Goal: Task Accomplishment & Management: Complete application form

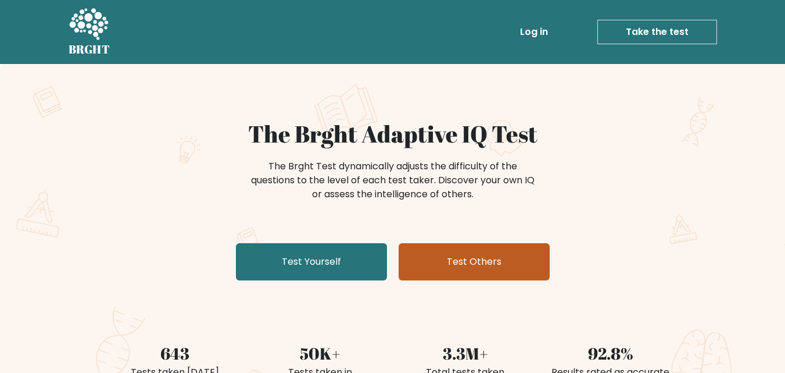
click at [486, 261] on link "Test Others" at bounding box center [474, 261] width 151 height 37
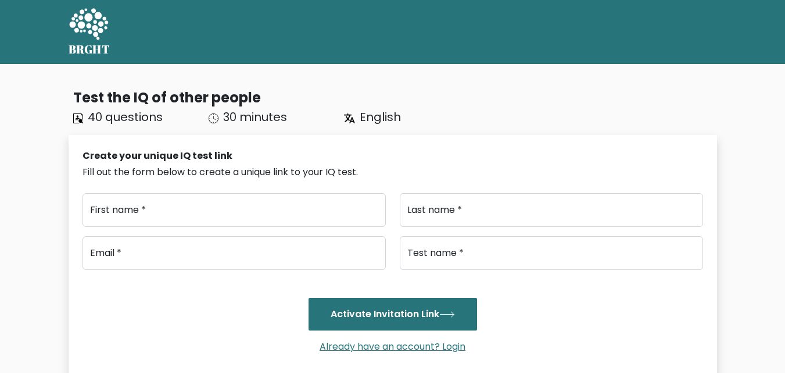
type input "..."
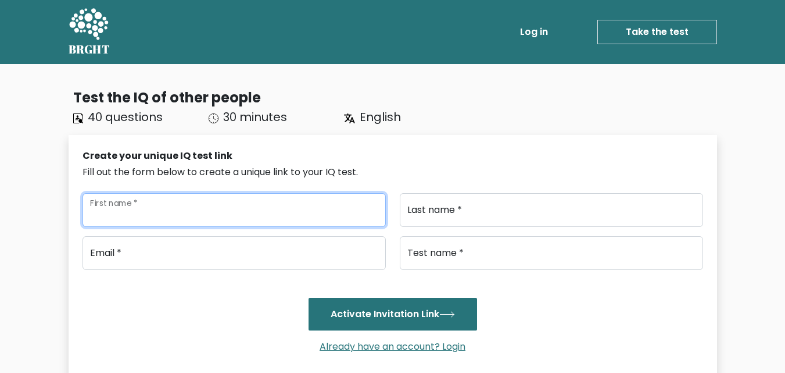
click at [313, 219] on input "First name *" at bounding box center [234, 210] width 303 height 34
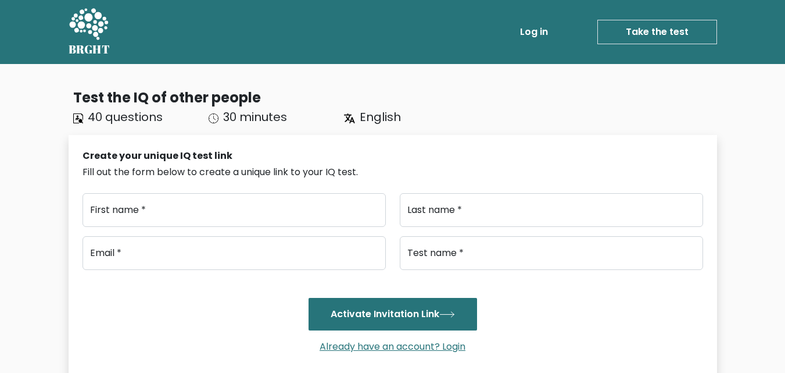
click at [423, 148] on div "Create your unique IQ test link Fill out the form below to create a unique link…" at bounding box center [393, 260] width 649 height 251
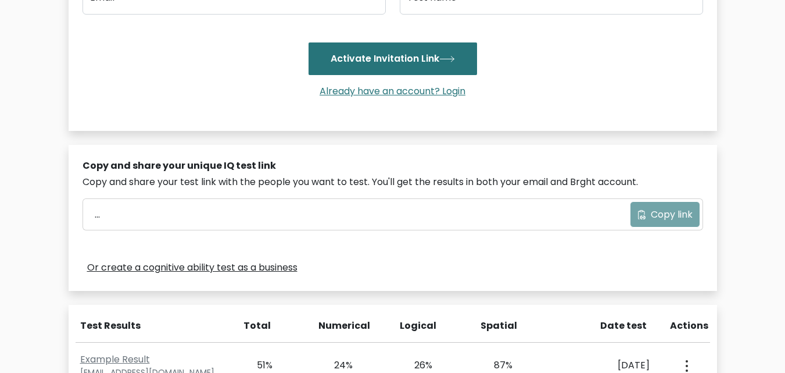
scroll to position [256, 0]
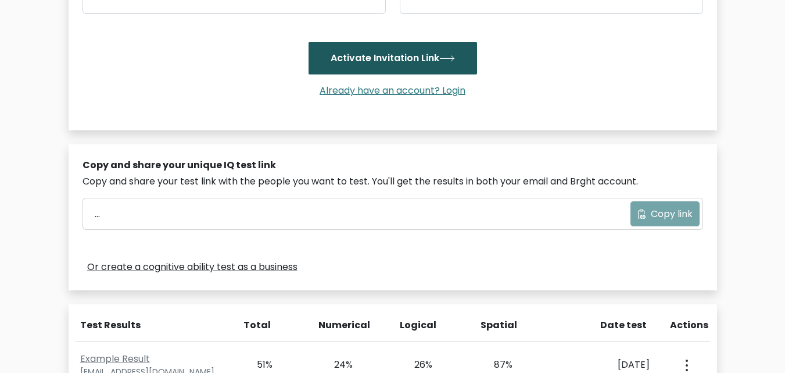
click at [378, 58] on button "Activate Invitation Link" at bounding box center [393, 58] width 169 height 33
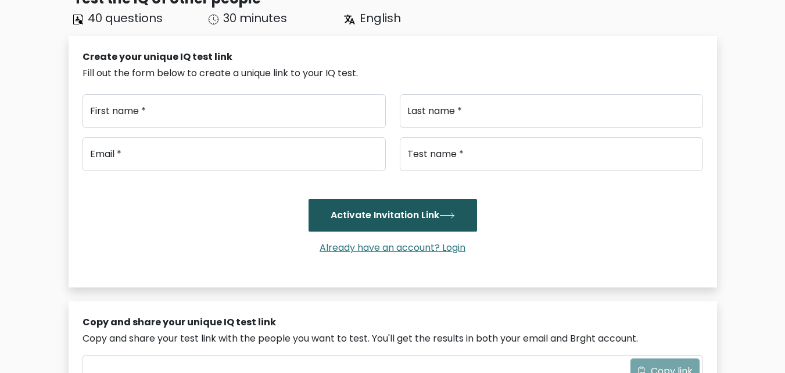
click at [378, 58] on div "Create your unique IQ test link Fill out the form below to create a unique link…" at bounding box center [393, 159] width 621 height 219
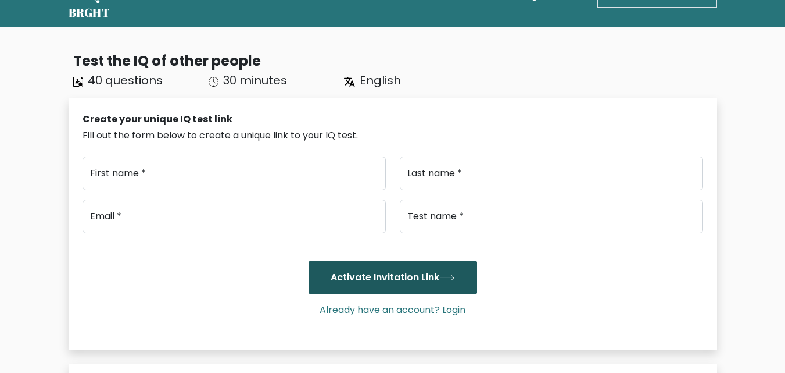
scroll to position [28, 0]
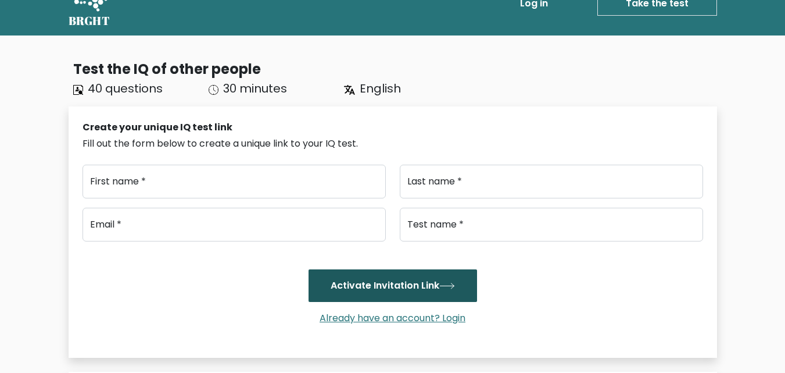
click at [421, 289] on button "Activate Invitation Link" at bounding box center [393, 285] width 169 height 33
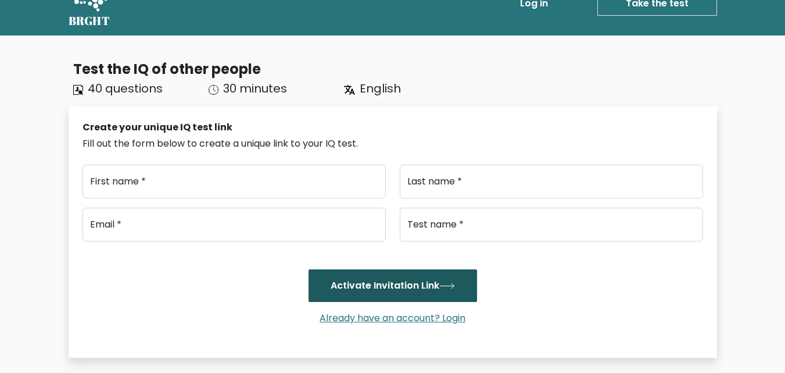
click at [421, 288] on button "Activate Invitation Link" at bounding box center [393, 285] width 169 height 33
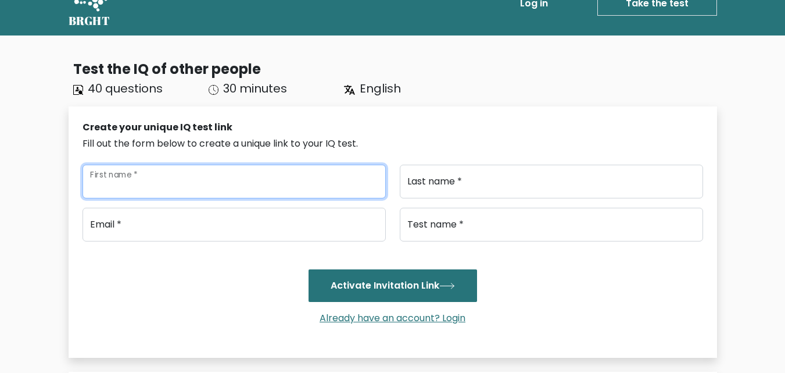
click at [260, 177] on input "First name *" at bounding box center [234, 181] width 303 height 34
click at [309, 269] on button "Activate Invitation Link" at bounding box center [393, 285] width 169 height 33
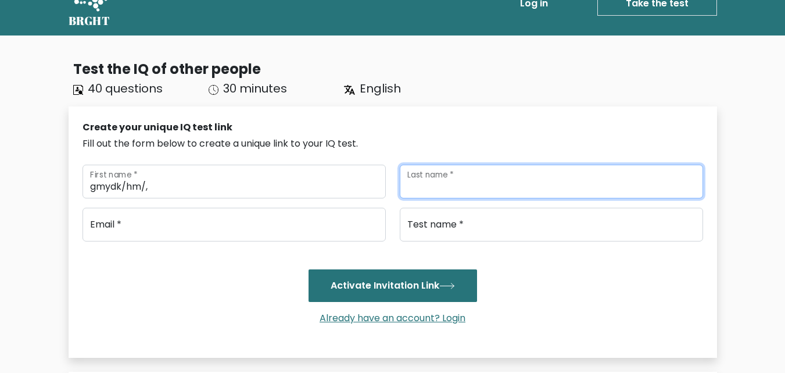
click at [309, 269] on button "Activate Invitation Link" at bounding box center [393, 285] width 169 height 33
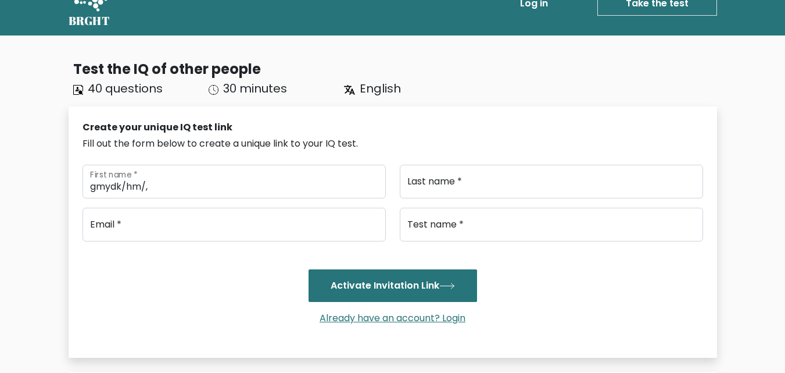
click at [377, 91] on span "English" at bounding box center [380, 88] width 41 height 16
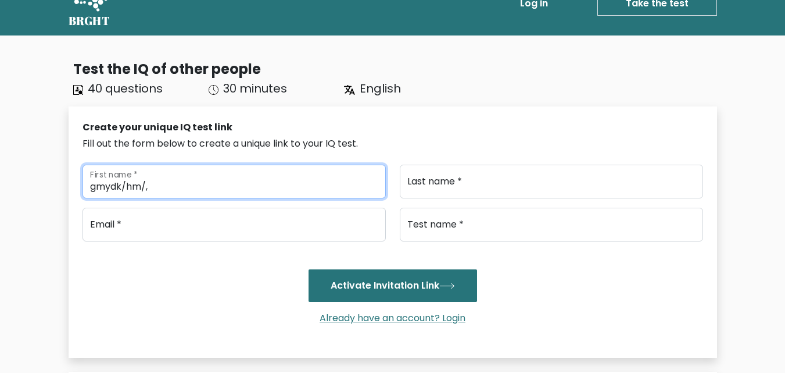
click at [351, 182] on input "gmydk/hm/," at bounding box center [234, 181] width 303 height 34
type input "g"
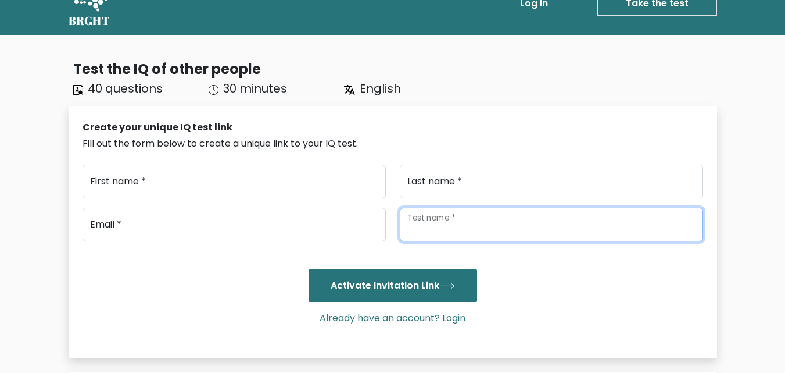
click at [447, 212] on input "Test name *" at bounding box center [551, 225] width 303 height 34
type input "q"
type input "l"
type input "L"
click at [309, 269] on button "Activate Invitation Link" at bounding box center [393, 285] width 169 height 33
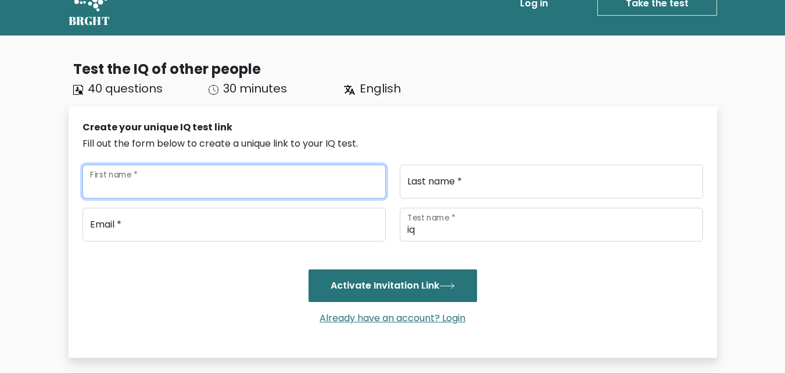
click at [333, 185] on input "First name *" at bounding box center [234, 181] width 303 height 34
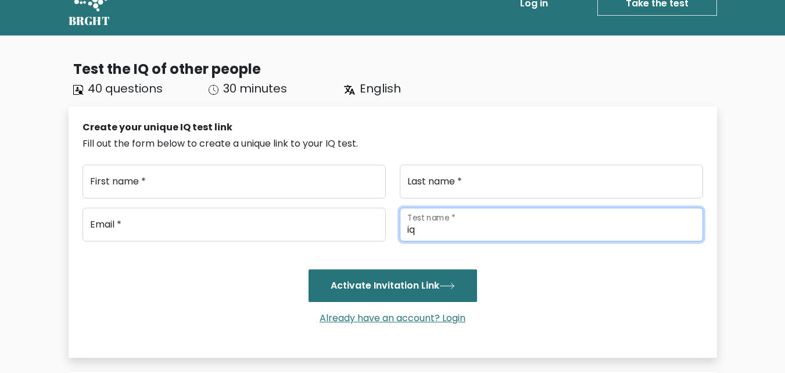
click at [500, 217] on input "iq" at bounding box center [551, 225] width 303 height 34
type input "i"
